Goal: Task Accomplishment & Management: Complete application form

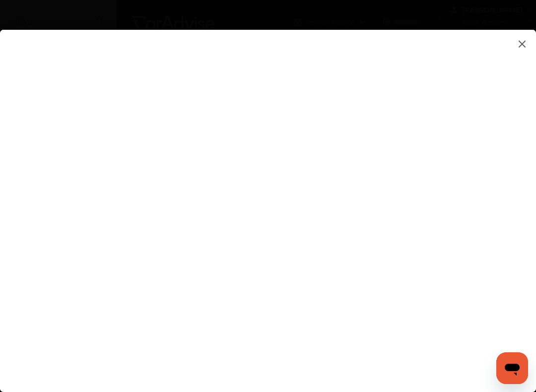
click at [494, 213] on flutter-view at bounding box center [268, 206] width 536 height 352
click at [500, 217] on flutter-view at bounding box center [268, 206] width 536 height 352
click at [497, 210] on flutter-view at bounding box center [268, 206] width 536 height 352
click at [375, 190] on flutter-view at bounding box center [268, 206] width 536 height 352
click at [372, 190] on flutter-view at bounding box center [268, 206] width 536 height 352
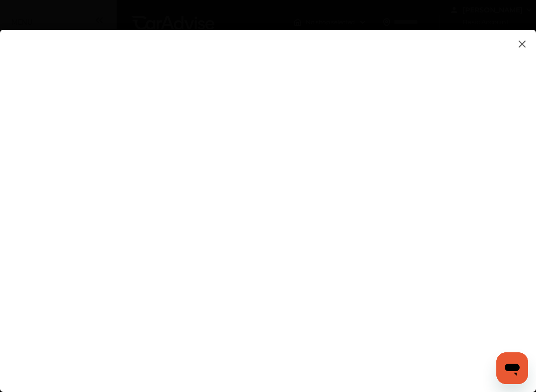
click at [353, 257] on flutter-view at bounding box center [268, 206] width 536 height 352
click at [524, 44] on img at bounding box center [522, 44] width 12 height 12
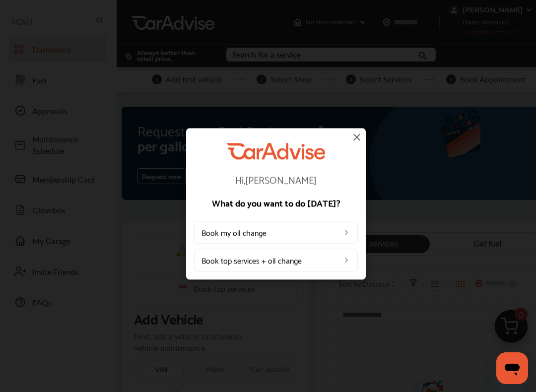
click at [345, 234] on img at bounding box center [346, 233] width 8 height 8
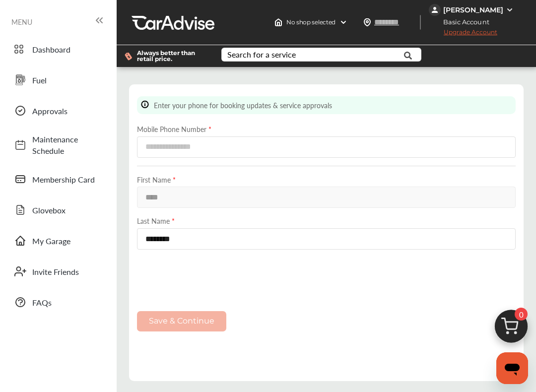
click at [347, 23] on img at bounding box center [343, 22] width 8 height 8
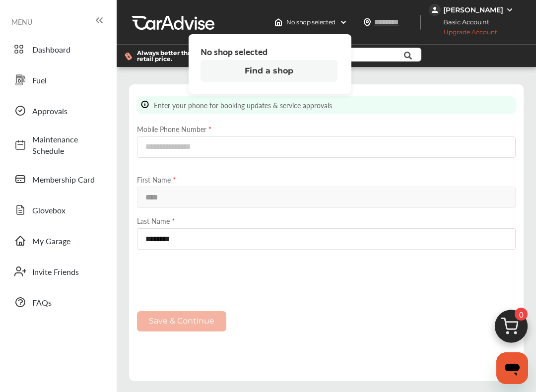
click at [326, 77] on button "Find a shop" at bounding box center [268, 71] width 137 height 22
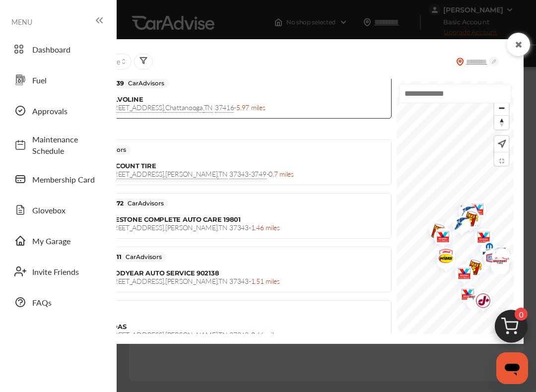
scroll to position [177, 0]
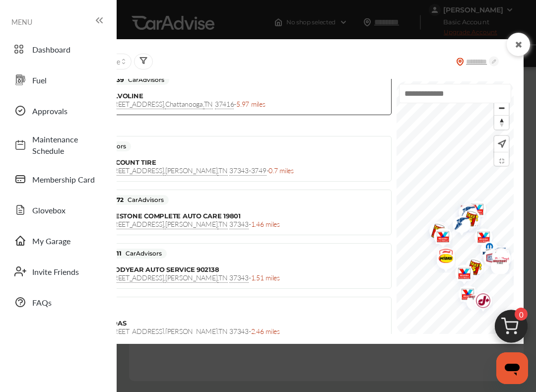
click at [309, 167] on div "DISCOUNT TIRE 5612 HIGHWAY 153 , HIXSON , TN 37343-3749 - 0.7 miles" at bounding box center [245, 166] width 281 height 16
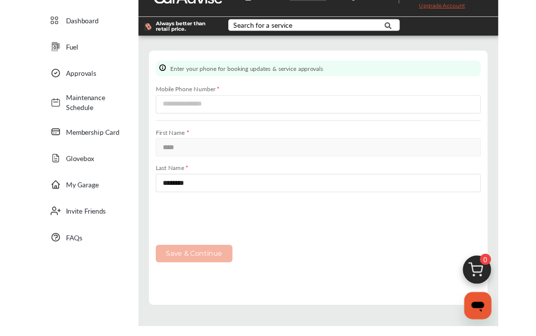
scroll to position [0, 0]
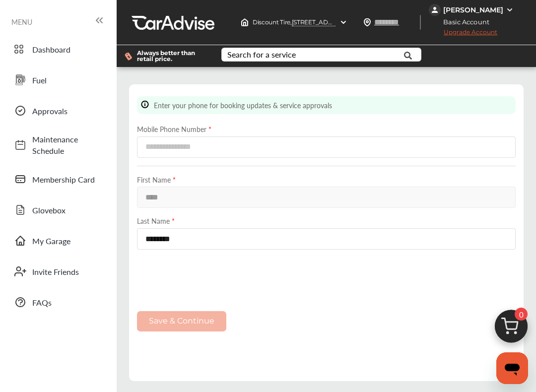
click at [403, 62] on icon at bounding box center [407, 55] width 22 height 25
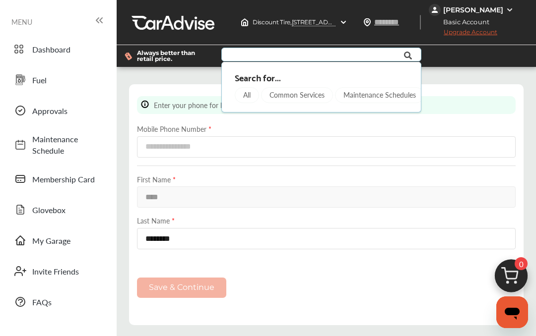
click at [451, 82] on div "Step 1 / 7 - Enter your phone number Cancel Enter your phone for booking update…" at bounding box center [326, 204] width 414 height 261
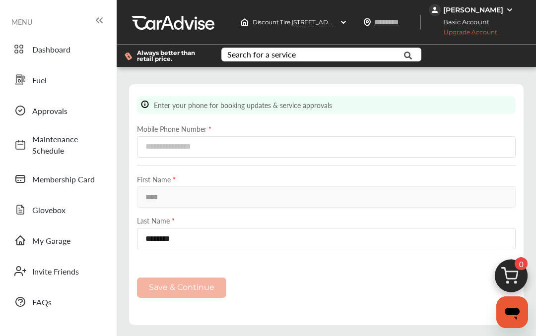
click at [60, 142] on span "Maintenance Schedule" at bounding box center [66, 144] width 69 height 23
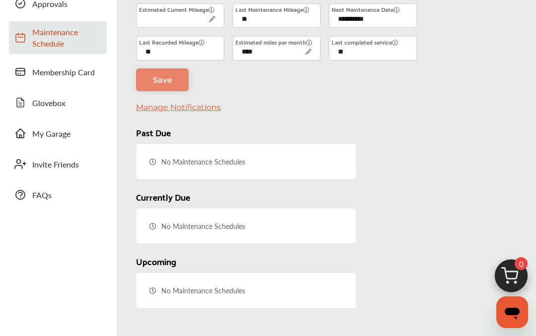
scroll to position [65, 0]
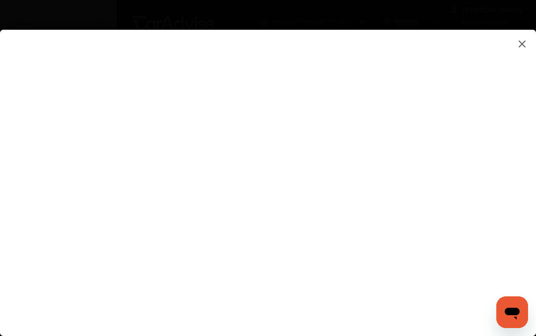
click at [522, 48] on img at bounding box center [522, 44] width 12 height 12
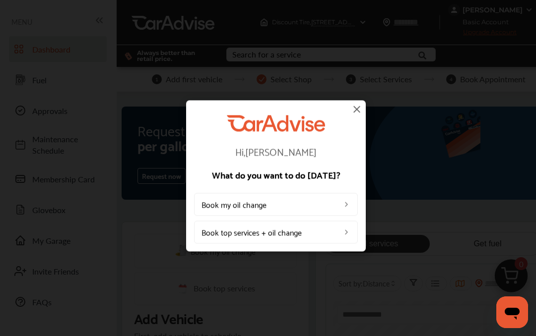
click at [344, 208] on img at bounding box center [346, 205] width 8 height 8
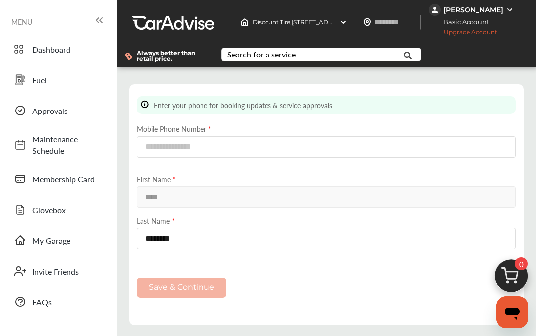
click at [322, 30] on div "Discount Tire , [STREET_ADDRESS][PERSON_NAME]" at bounding box center [294, 22] width 115 height 16
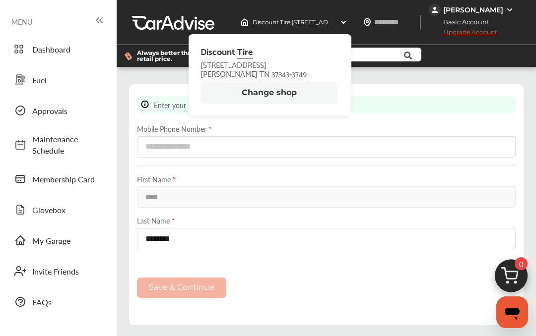
click at [327, 99] on button "Change shop" at bounding box center [268, 93] width 137 height 22
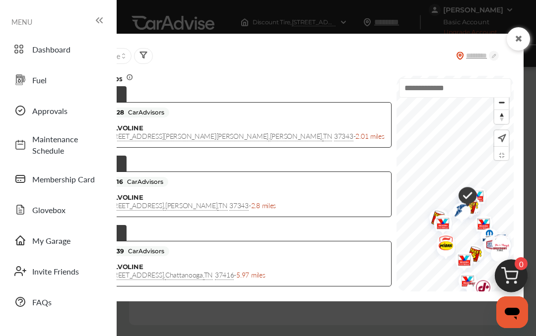
click at [200, 133] on span "[STREET_ADDRESS][PERSON_NAME] - 2.01 miles" at bounding box center [245, 136] width 280 height 10
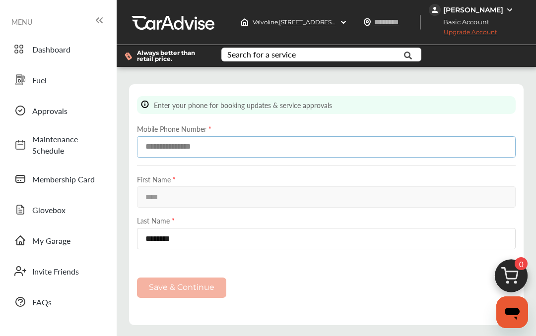
click at [358, 147] on input at bounding box center [326, 146] width 378 height 21
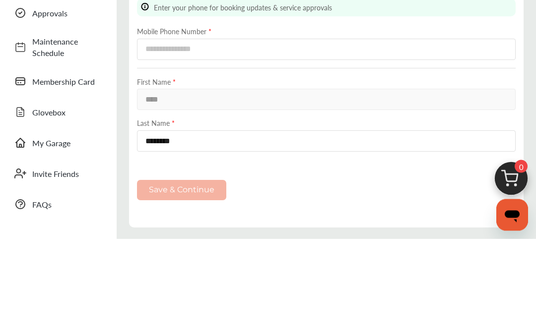
type input "**********"
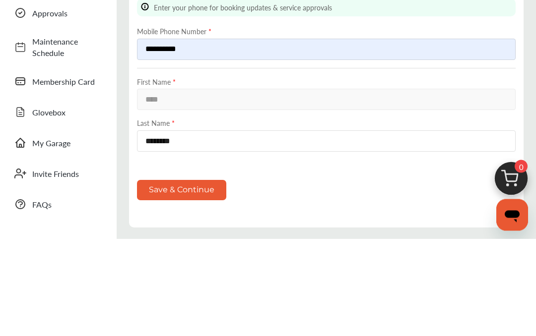
scroll to position [98, 0]
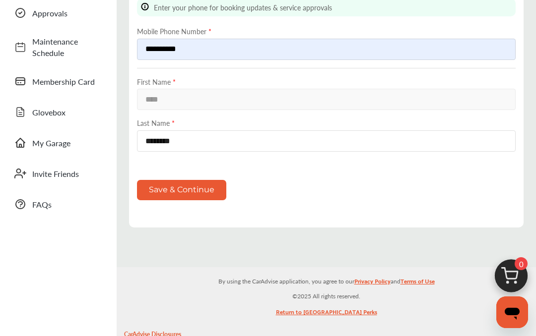
click at [217, 200] on button "Save & Continue" at bounding box center [181, 190] width 89 height 20
